Goal: Check status

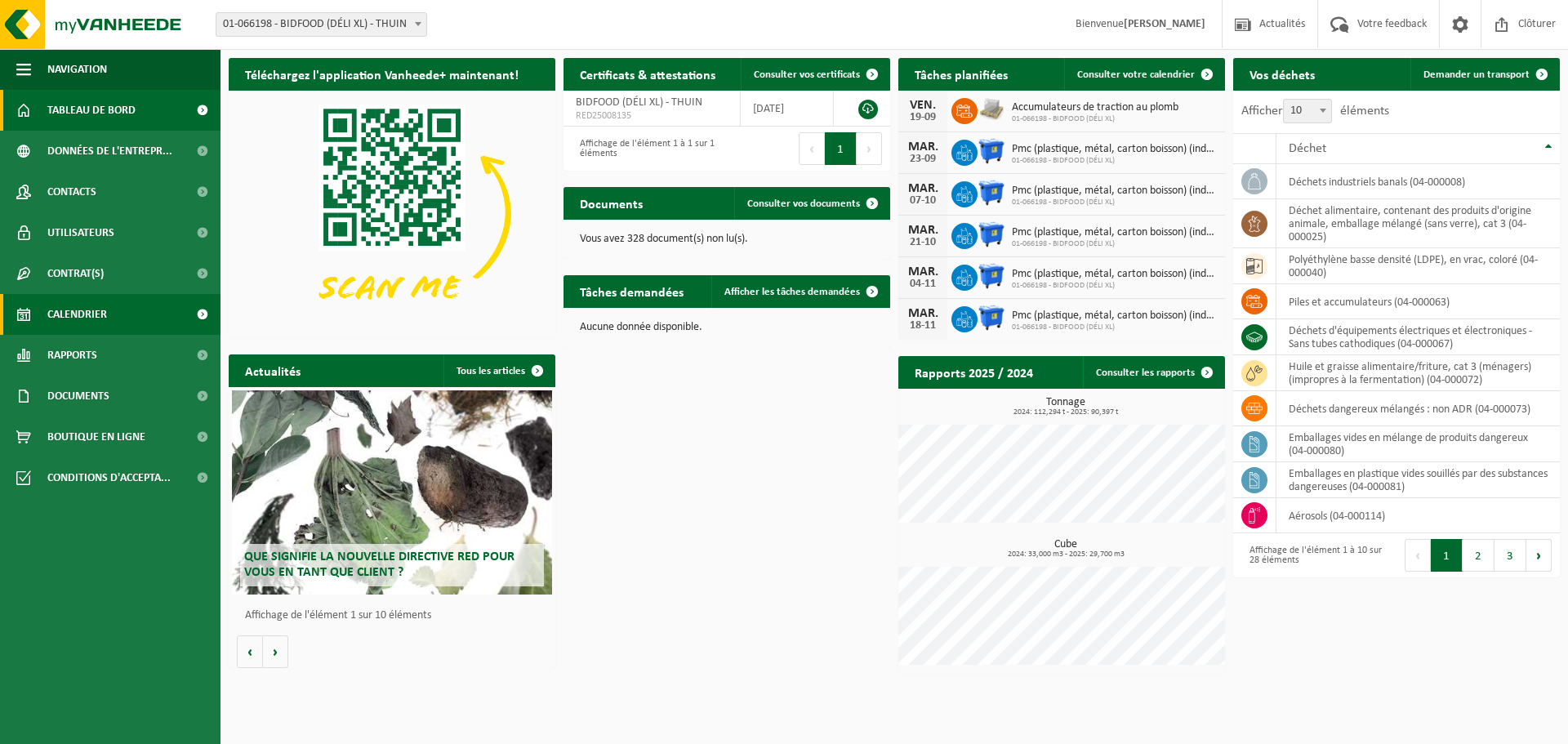
click at [81, 319] on span "Calendrier" at bounding box center [77, 314] width 59 height 41
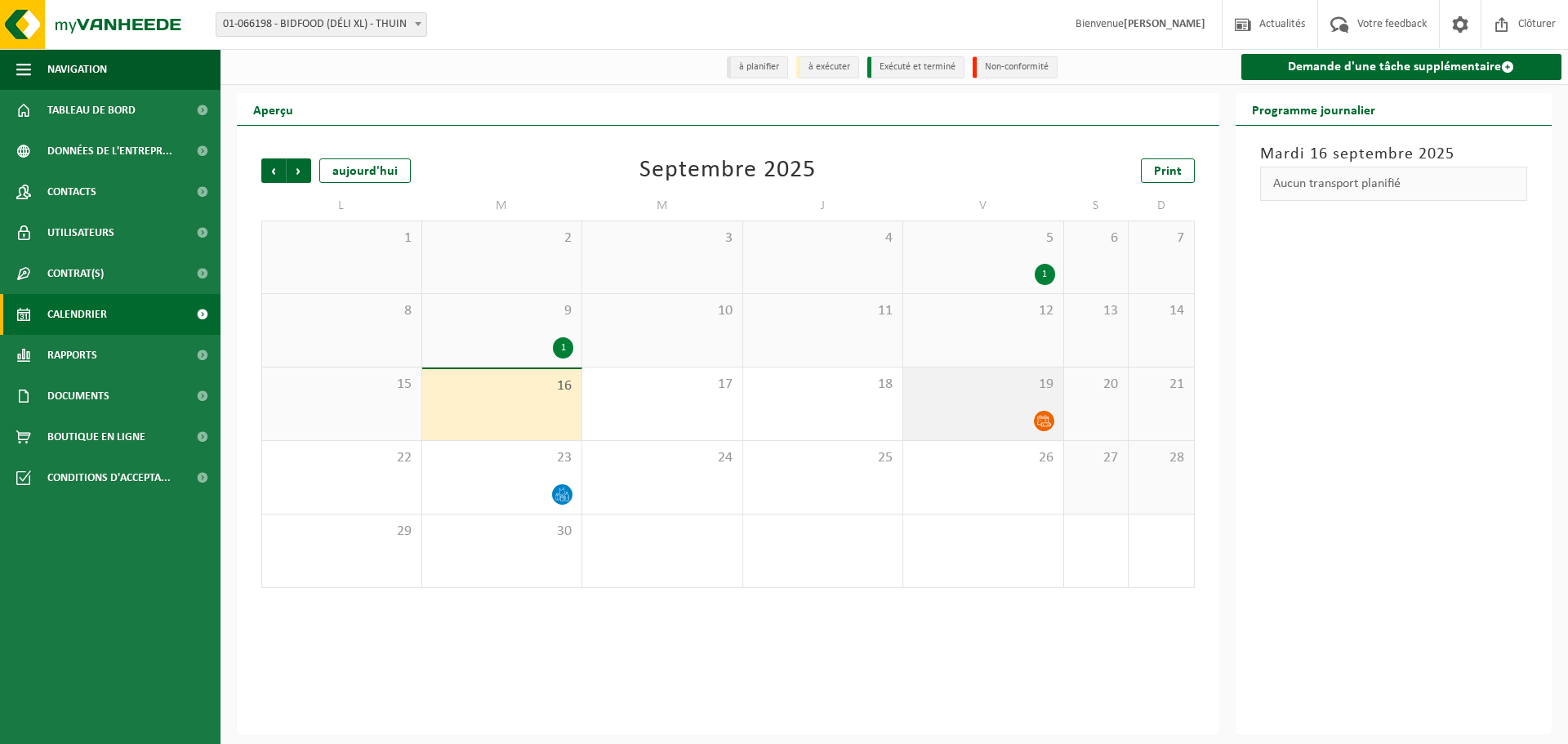
click at [1042, 421] on icon at bounding box center [1044, 421] width 14 height 14
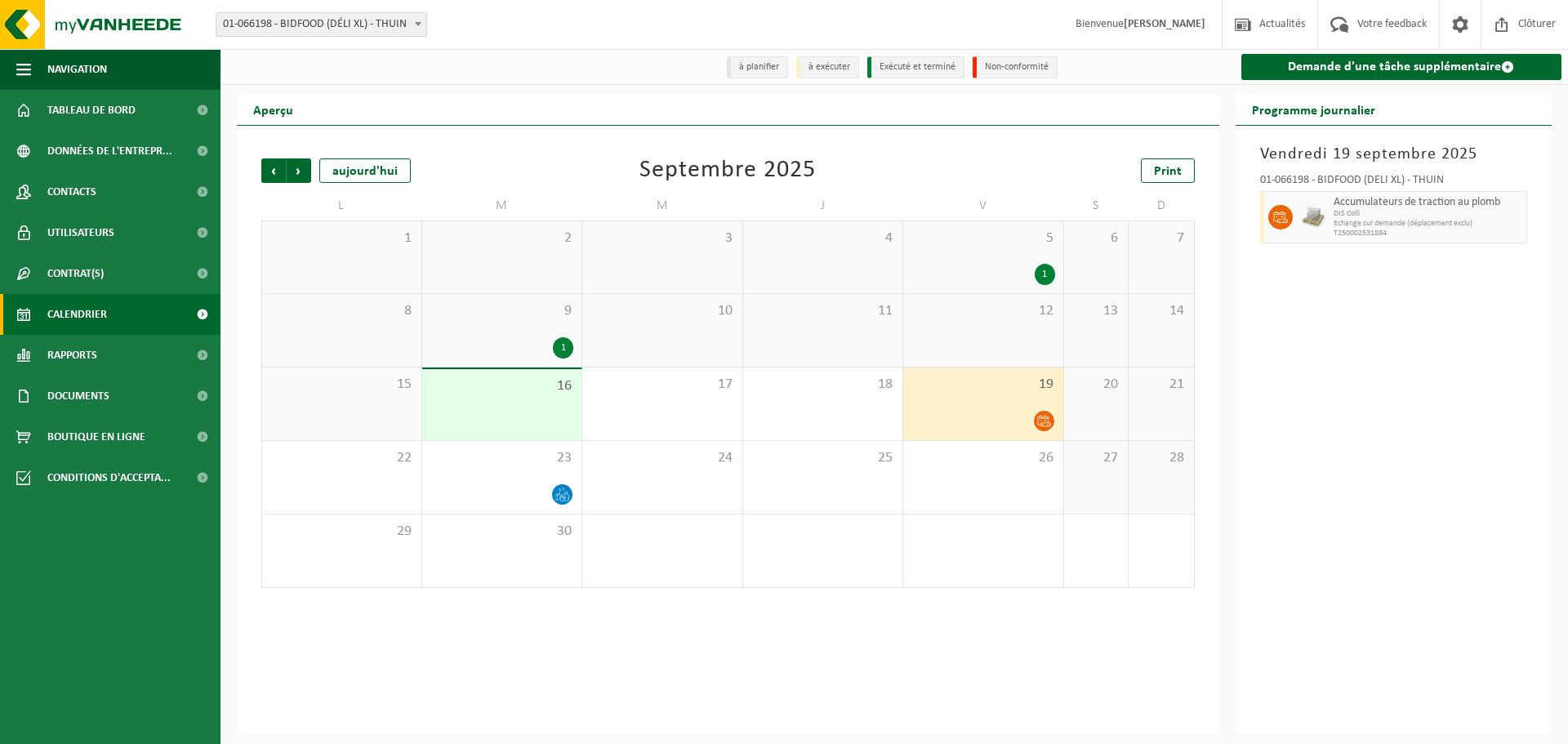
click at [1047, 281] on div "1" at bounding box center [1044, 274] width 20 height 21
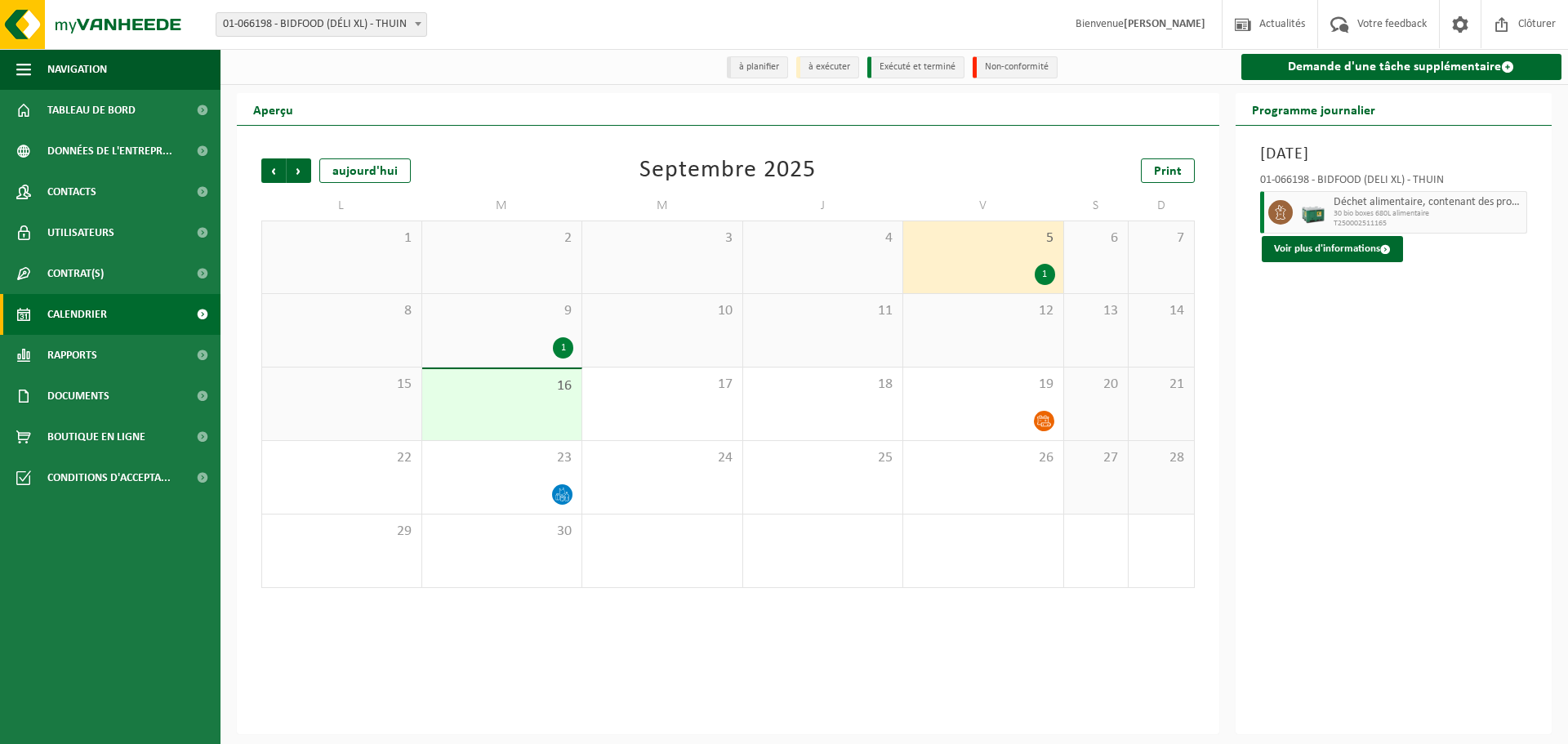
click at [562, 341] on div "1" at bounding box center [562, 348] width 20 height 21
